Goal: Transaction & Acquisition: Purchase product/service

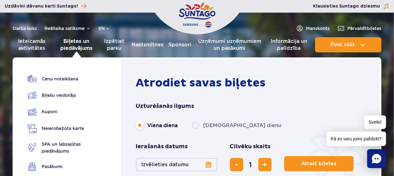
click at [68, 45] on font "Biļetes un piedāvājums" at bounding box center [76, 45] width 41 height 14
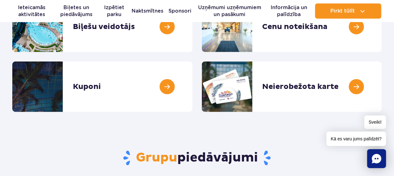
scroll to position [63, 0]
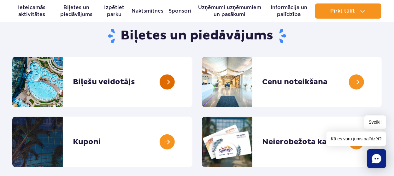
click at [193, 79] on link at bounding box center [193, 82] width 0 height 51
click at [193, 84] on link at bounding box center [193, 82] width 0 height 51
click at [193, 80] on link at bounding box center [193, 82] width 0 height 51
click at [193, 84] on link at bounding box center [193, 82] width 0 height 51
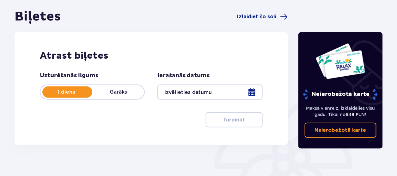
scroll to position [63, 0]
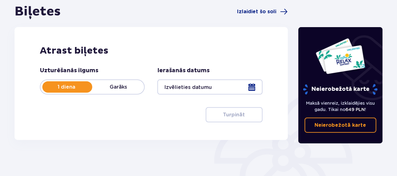
click at [248, 85] on div at bounding box center [209, 87] width 105 height 15
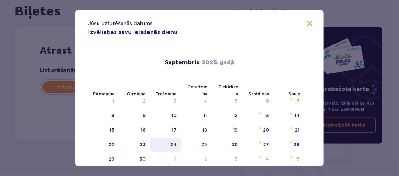
click at [176, 143] on div "24" at bounding box center [165, 145] width 31 height 14
type input "[DATE]"
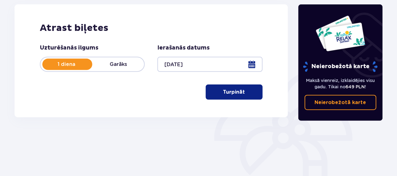
scroll to position [126, 0]
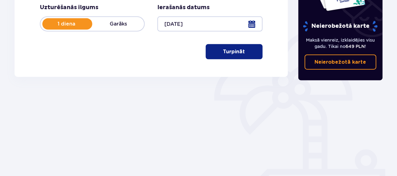
click at [238, 51] on font "Turpināt" at bounding box center [234, 51] width 22 height 5
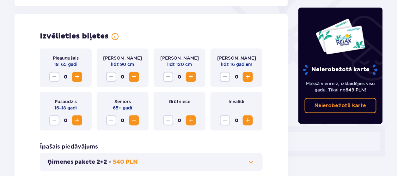
scroll to position [175, 0]
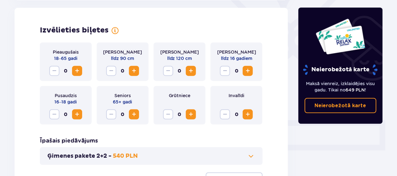
click at [76, 69] on span "Palielināt" at bounding box center [77, 71] width 8 height 8
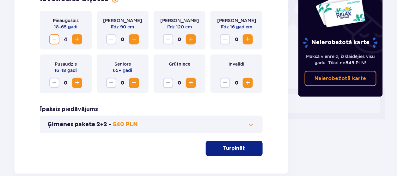
click at [230, 144] on button "Turpināt" at bounding box center [234, 148] width 57 height 15
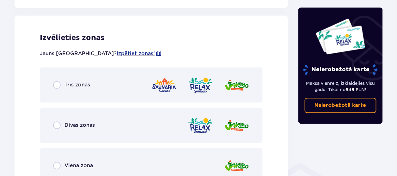
scroll to position [382, 0]
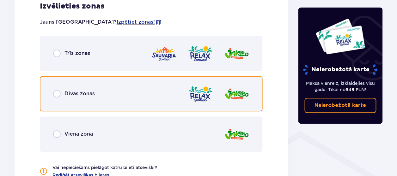
click at [59, 94] on input "radio" at bounding box center [57, 94] width 8 height 8
radio input "true"
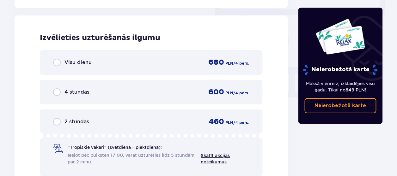
scroll to position [570, 0]
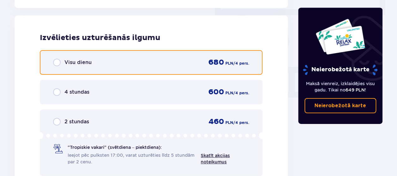
click at [55, 61] on input "radio" at bounding box center [57, 63] width 8 height 8
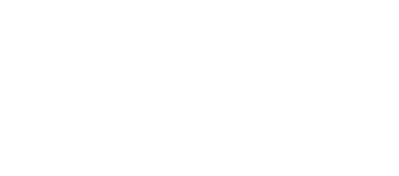
scroll to position [0, 0]
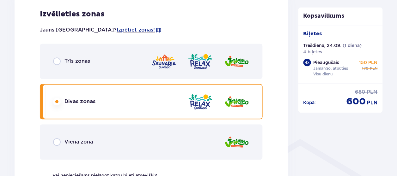
scroll to position [379, 0]
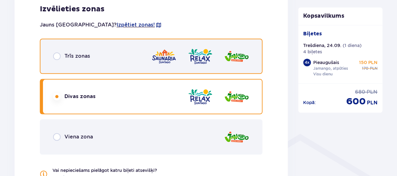
click at [55, 58] on input "radio" at bounding box center [57, 56] width 8 height 8
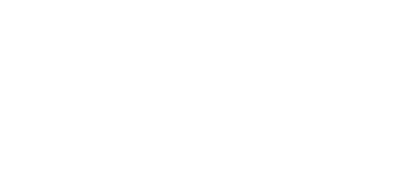
scroll to position [0, 0]
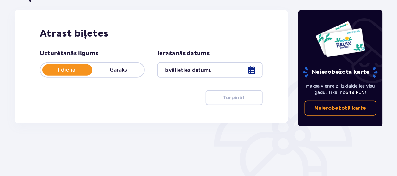
scroll to position [95, 0]
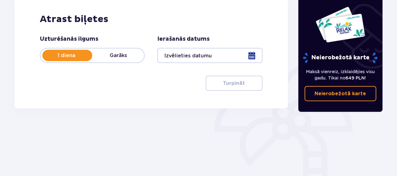
click at [252, 53] on div at bounding box center [209, 55] width 105 height 15
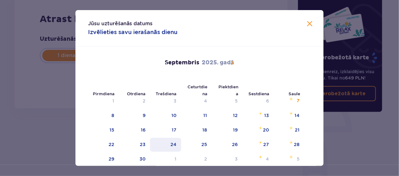
click at [175, 146] on font "24" at bounding box center [174, 144] width 6 height 5
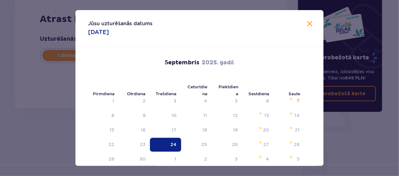
type input "[DATE]"
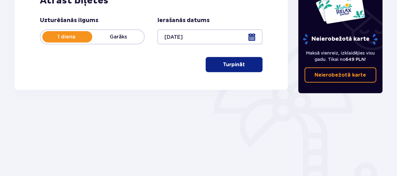
scroll to position [126, 0]
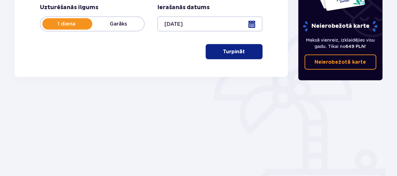
click at [250, 54] on button "Turpināt" at bounding box center [234, 51] width 57 height 15
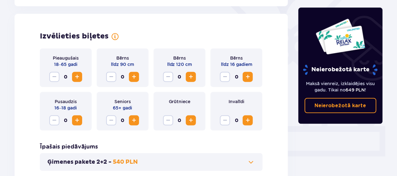
scroll to position [175, 0]
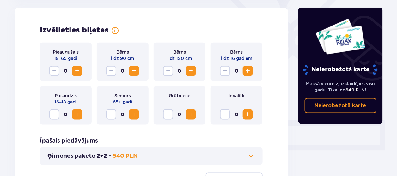
click at [84, 69] on div "Pieaugušais 18–65 gadi 0" at bounding box center [66, 62] width 52 height 39
click at [77, 71] on span "Palielināt" at bounding box center [77, 71] width 8 height 8
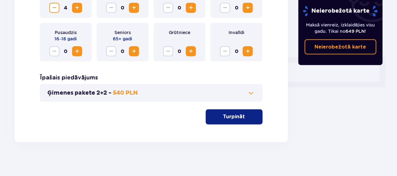
scroll to position [242, 0]
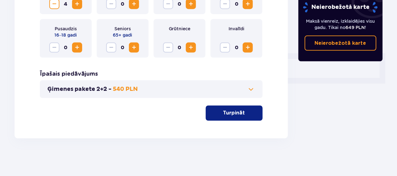
click at [225, 120] on button "Turpināt" at bounding box center [234, 113] width 57 height 15
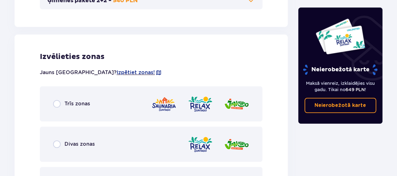
scroll to position [350, 0]
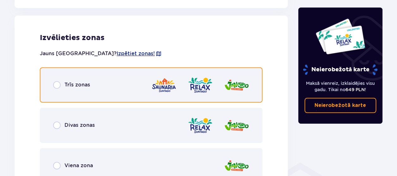
click at [53, 85] on input "radio" at bounding box center [57, 85] width 8 height 8
radio input "true"
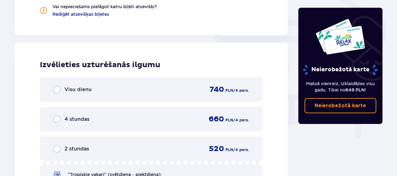
scroll to position [570, 0]
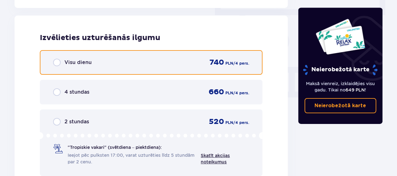
click at [59, 60] on input "radio" at bounding box center [57, 63] width 8 height 8
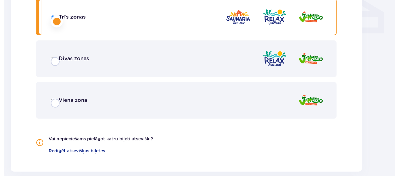
scroll to position [0, 0]
